Goal: Find contact information: Find contact information

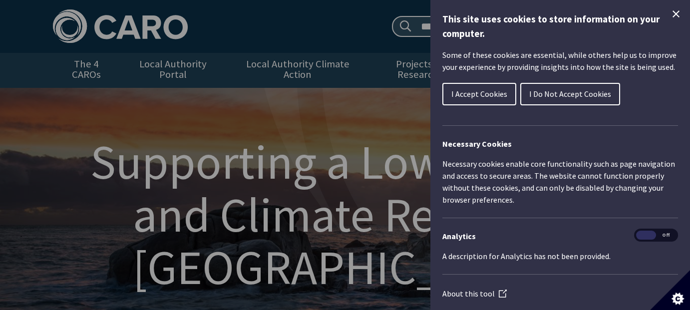
click at [465, 95] on span "I Accept Cookies" at bounding box center [479, 94] width 56 height 10
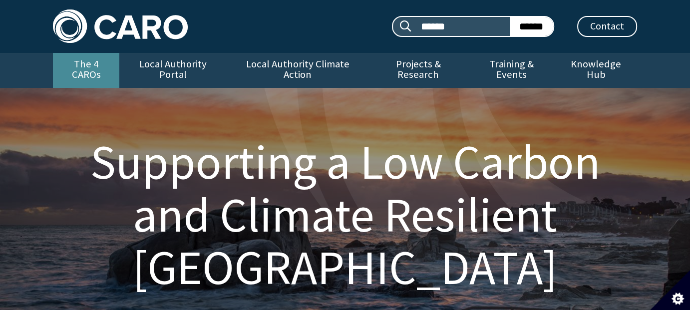
click at [71, 68] on link "The 4 CAROs" at bounding box center [86, 70] width 66 height 35
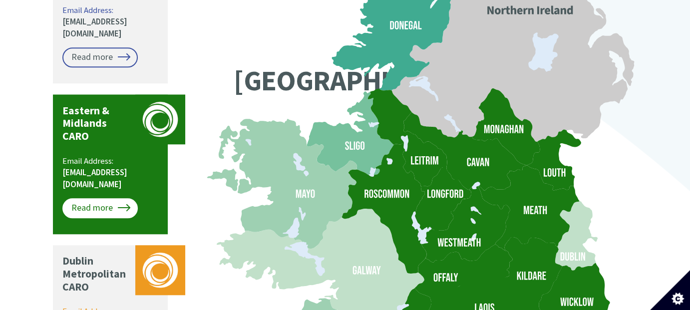
scroll to position [749, 0]
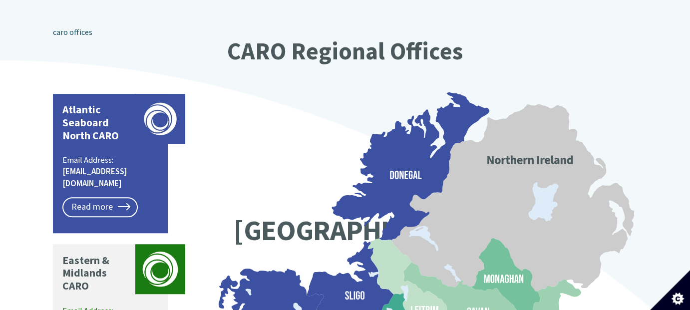
click at [71, 154] on p "Email Address: [EMAIL_ADDRESS][DOMAIN_NAME]" at bounding box center [110, 171] width 97 height 35
drag, startPoint x: 136, startPoint y: 142, endPoint x: 77, endPoint y: 146, distance: 59.0
click at [82, 154] on p "Email Address: [EMAIL_ADDRESS][DOMAIN_NAME]" at bounding box center [110, 171] width 97 height 35
click at [69, 166] on link "caro@mayococo.ie" at bounding box center [94, 177] width 65 height 23
click at [118, 166] on link "caro@mayococo.ie" at bounding box center [94, 177] width 65 height 23
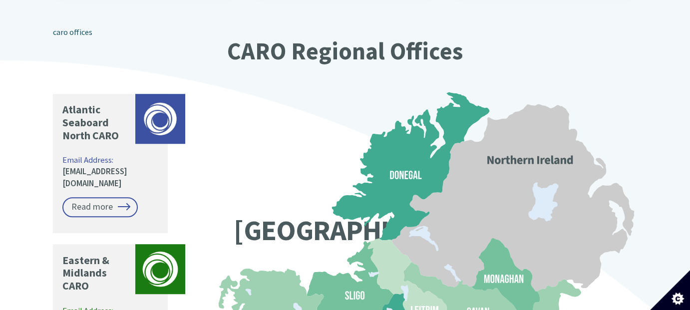
click at [32, 106] on div "Climate Action Regional Offices Coordinating and supporting local government to…" at bounding box center [345, 115] width 690 height 1312
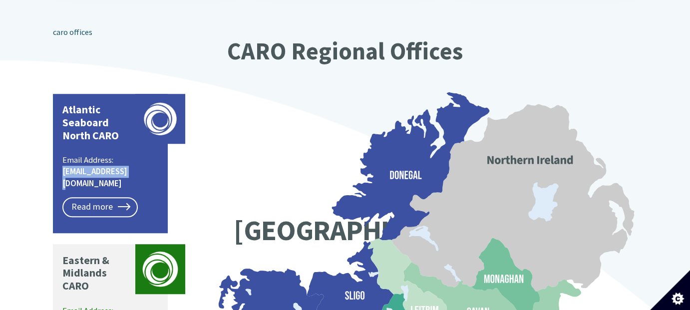
drag, startPoint x: 63, startPoint y: 145, endPoint x: 137, endPoint y: 149, distance: 74.0
click at [137, 149] on div "Atlantic Seaboard North CARO Email Address: caro@mayococo.ie Read more" at bounding box center [110, 163] width 115 height 139
copy link "caro@mayococo.ie"
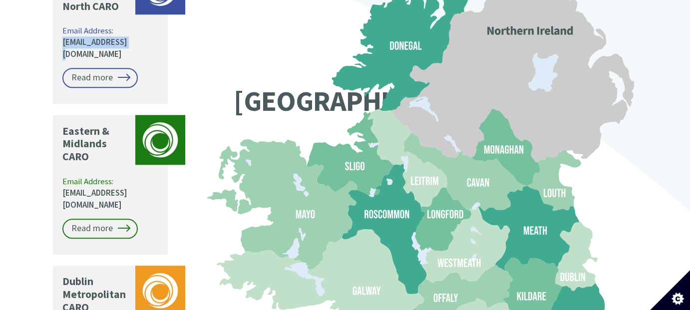
scroll to position [898, 0]
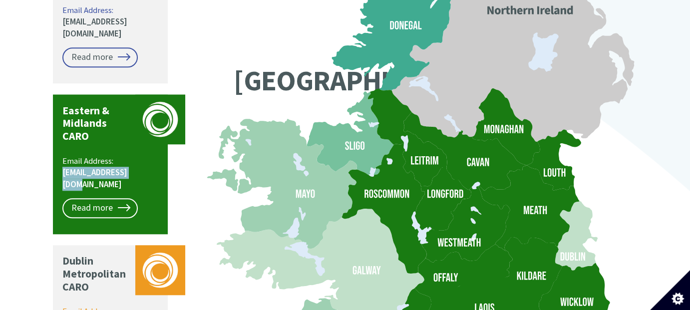
drag, startPoint x: 138, startPoint y: 130, endPoint x: 53, endPoint y: 134, distance: 84.4
click at [53, 134] on div "Eastern & Midlands CARO Email Address: caro@kildarecoco.ie Read more" at bounding box center [110, 163] width 115 height 139
copy link "caro@kildarecoco.ie"
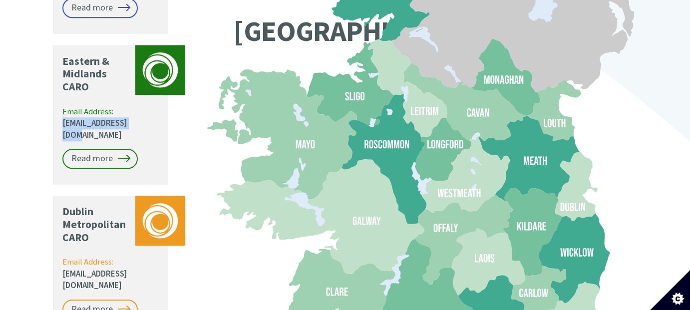
scroll to position [948, 0]
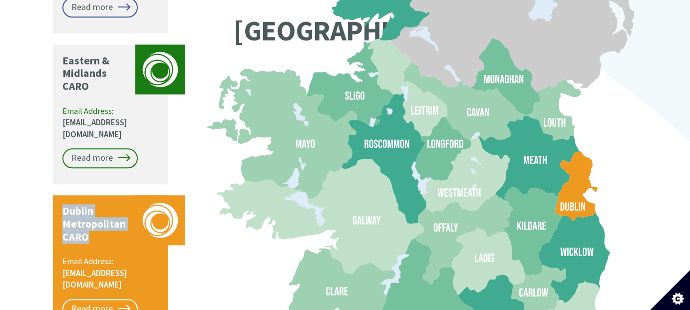
drag, startPoint x: 75, startPoint y: 160, endPoint x: 97, endPoint y: 187, distance: 34.5
click at [97, 205] on p "Dublin Metropolitan CARO" at bounding box center [96, 224] width 68 height 39
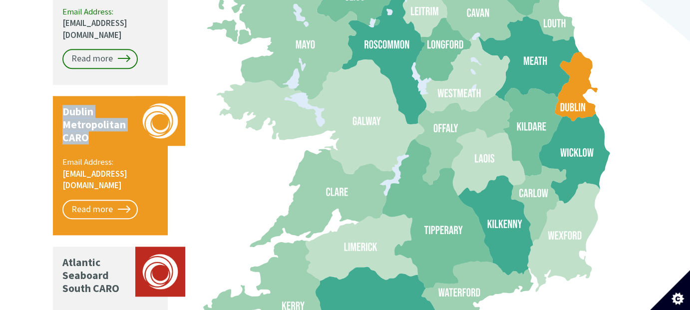
scroll to position [1048, 0]
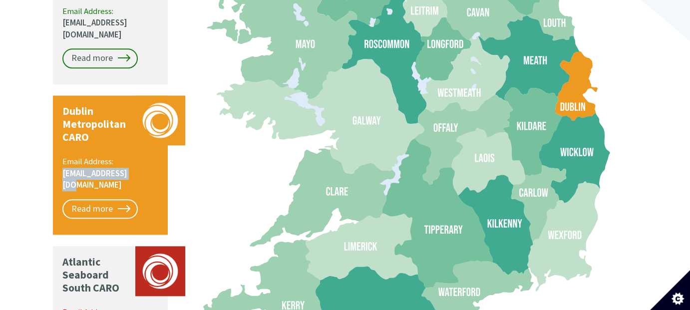
drag, startPoint x: 136, startPoint y: 122, endPoint x: 62, endPoint y: 126, distance: 73.5
click at [62, 156] on p "Email Address: caro@dublincity.ie" at bounding box center [110, 173] width 97 height 35
copy link "caro@dublincity.ie"
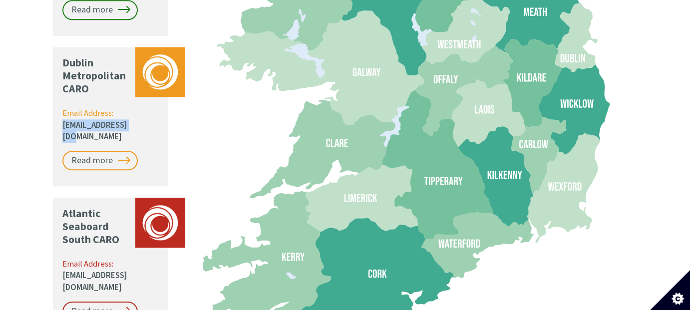
scroll to position [1098, 0]
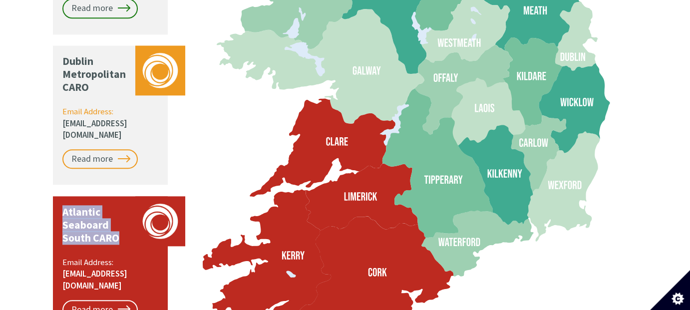
drag, startPoint x: 117, startPoint y: 174, endPoint x: 57, endPoint y: 150, distance: 64.5
click at [57, 196] on div "Atlantic Seaboard South CARO Email Address: caro@corkcoco.ie Read more" at bounding box center [110, 265] width 115 height 139
copy p "Atlantic Seaboard South CARO"
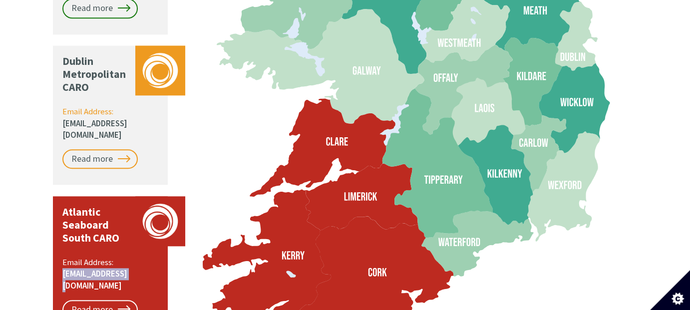
drag, startPoint x: 131, startPoint y: 214, endPoint x: 57, endPoint y: 211, distance: 73.9
click at [57, 211] on div "Atlantic Seaboard South CARO Email Address: caro@corkcoco.ie Read more" at bounding box center [110, 265] width 115 height 139
copy link "[EMAIL_ADDRESS][DOMAIN_NAME]"
click at [102, 300] on link "Read more" at bounding box center [99, 310] width 75 height 20
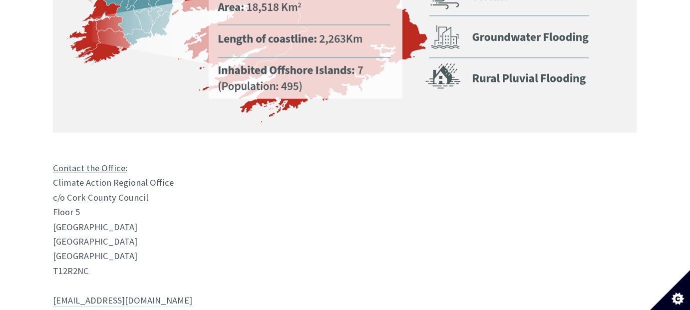
scroll to position [799, 0]
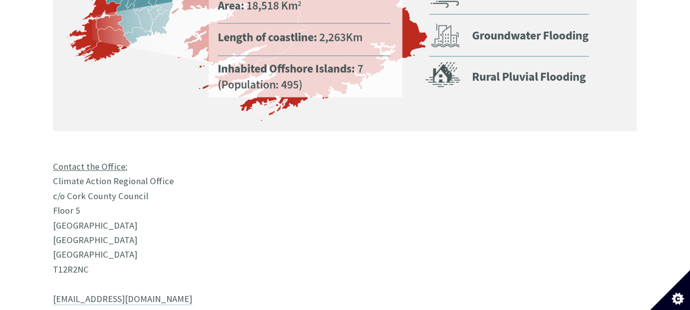
drag, startPoint x: 51, startPoint y: 129, endPoint x: 125, endPoint y: 216, distance: 113.7
copy p "Climate Action Regional Office c/o Cork County Council Floor [STREET_ADDRESS]"
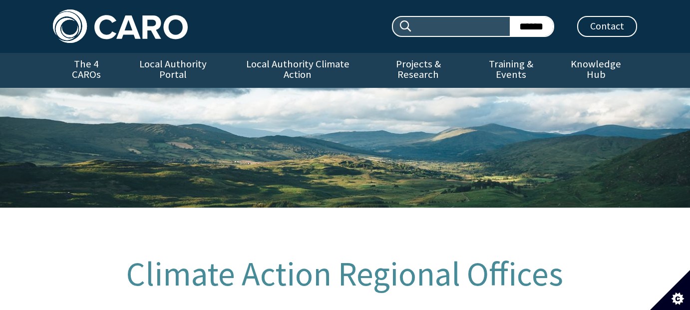
scroll to position [1106, 0]
